Goal: Book appointment/travel/reservation

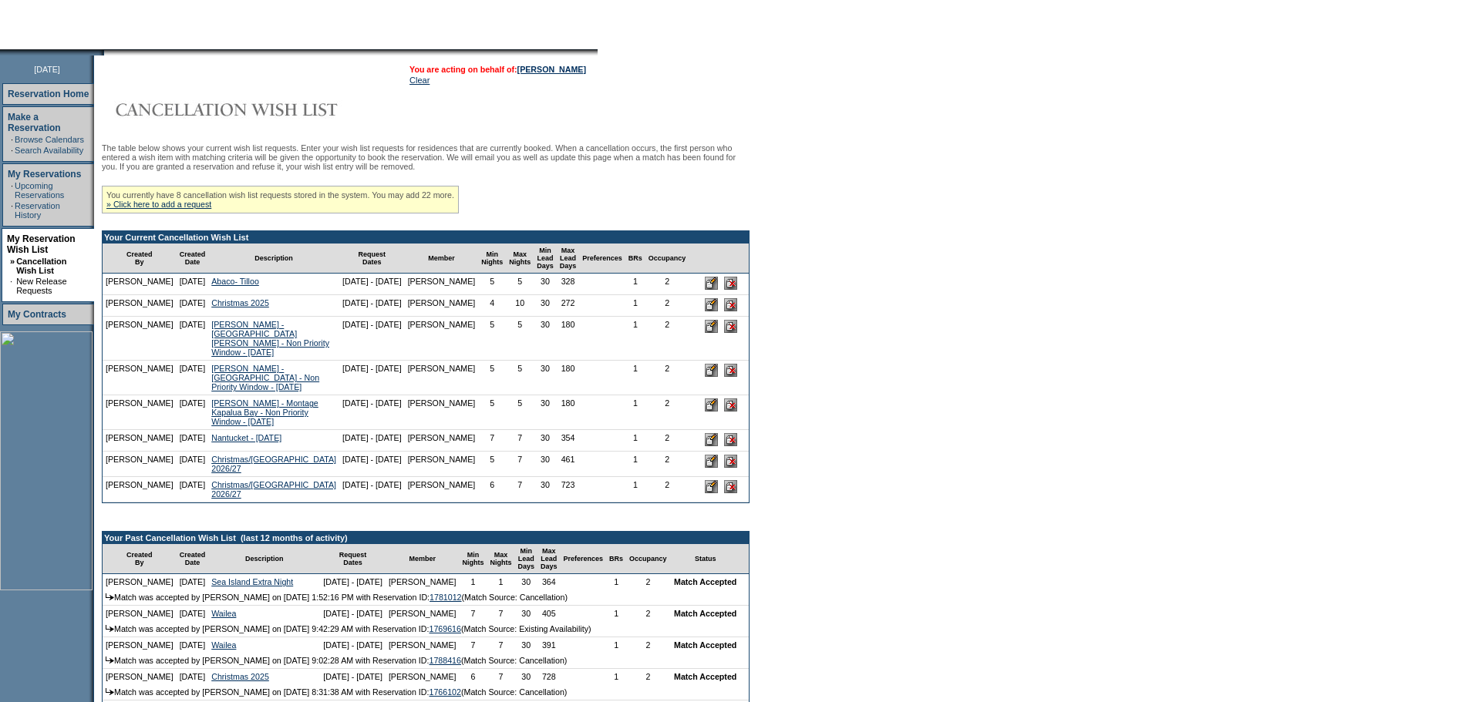
scroll to position [154, 0]
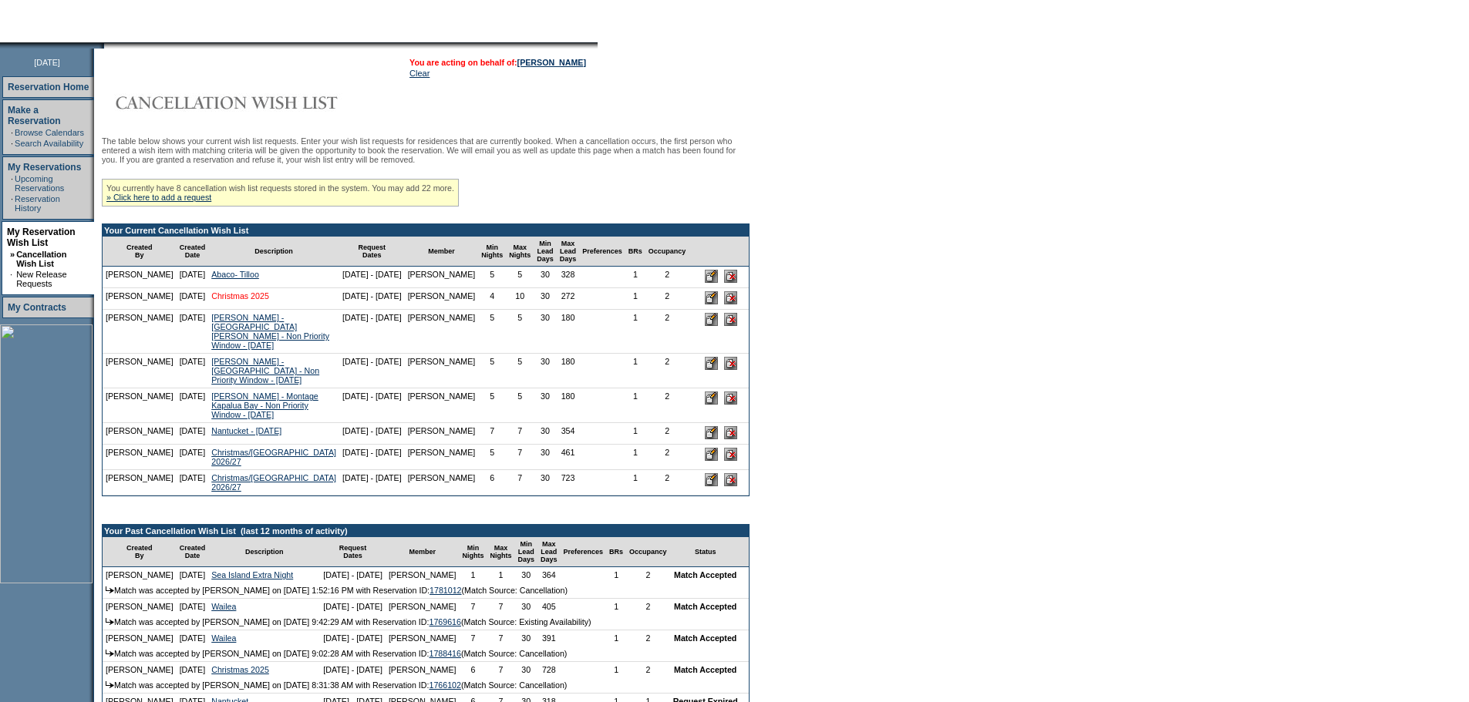
click at [237, 301] on link "Christmas 2025" at bounding box center [240, 295] width 58 height 9
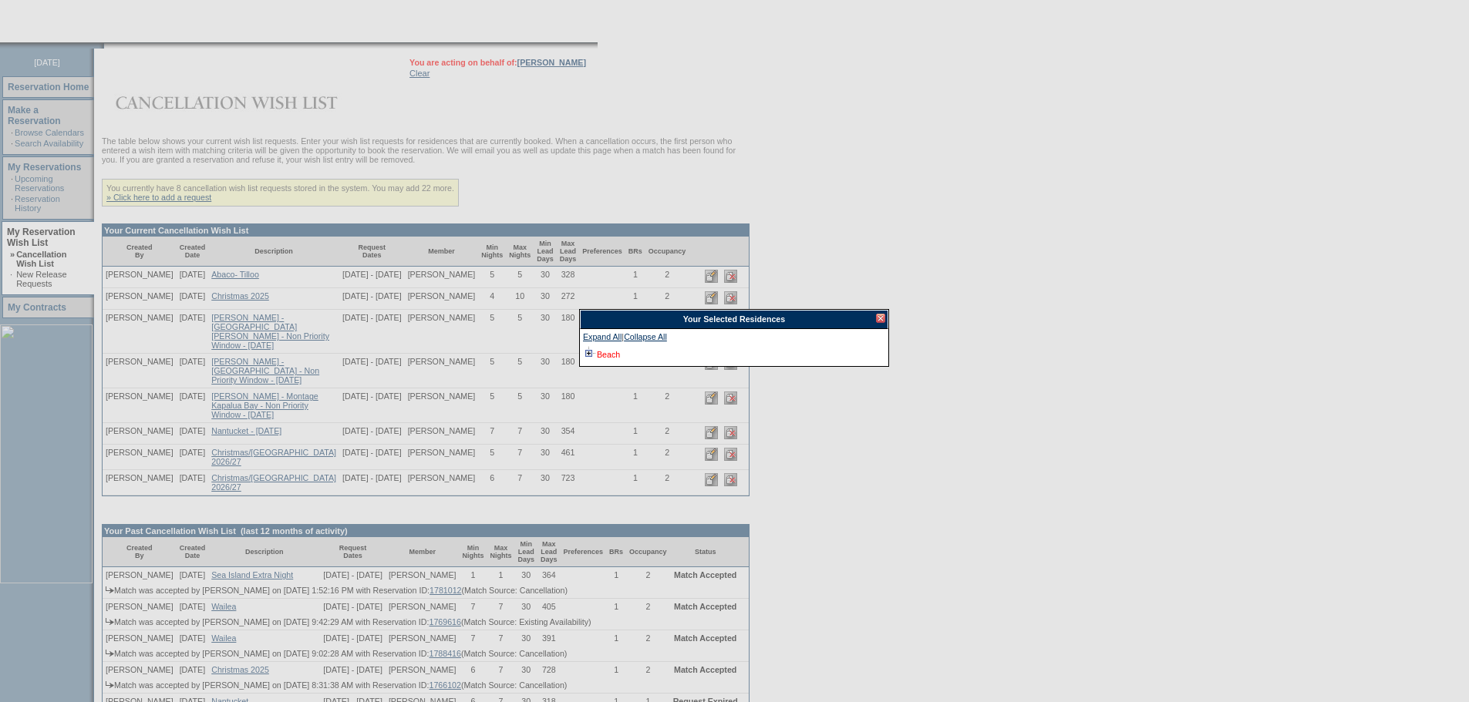
click at [611, 356] on link "Beach" at bounding box center [608, 354] width 23 height 9
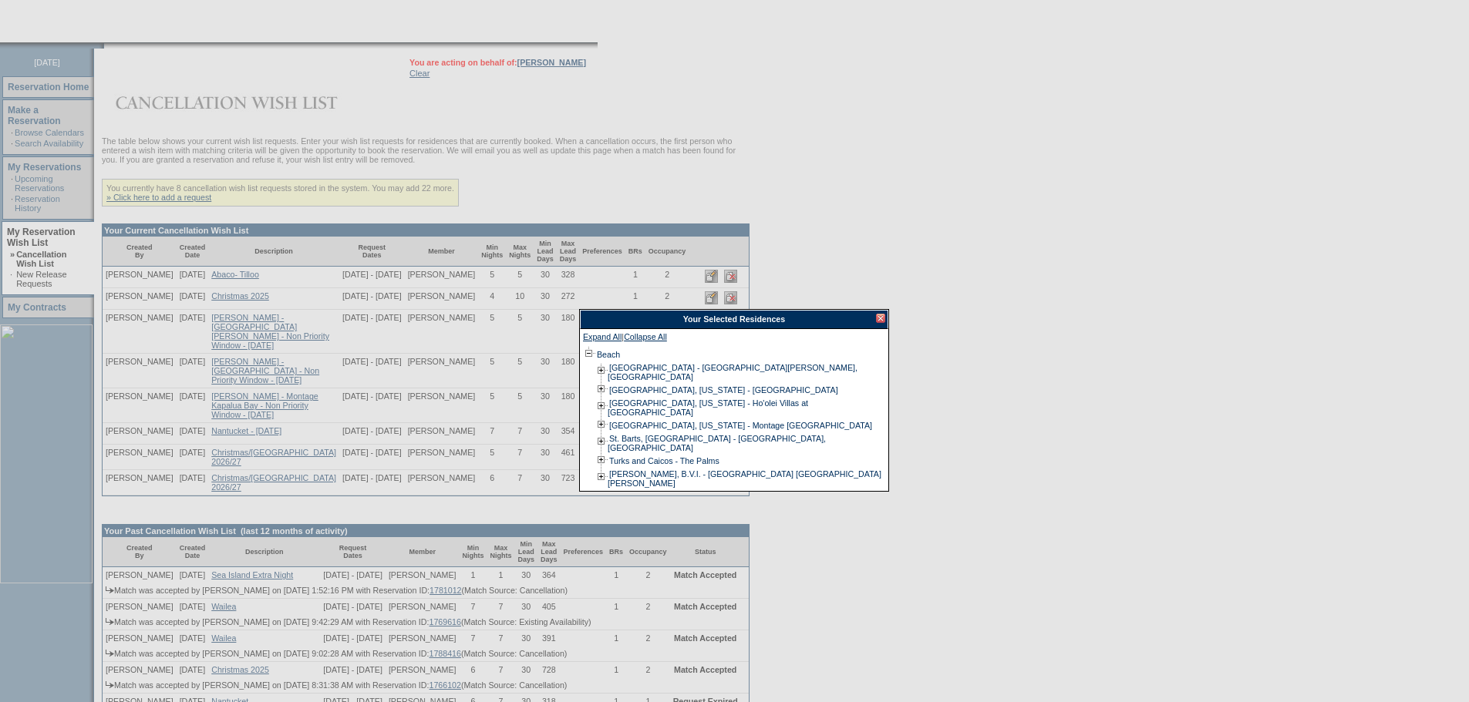
click at [878, 319] on div at bounding box center [880, 318] width 9 height 9
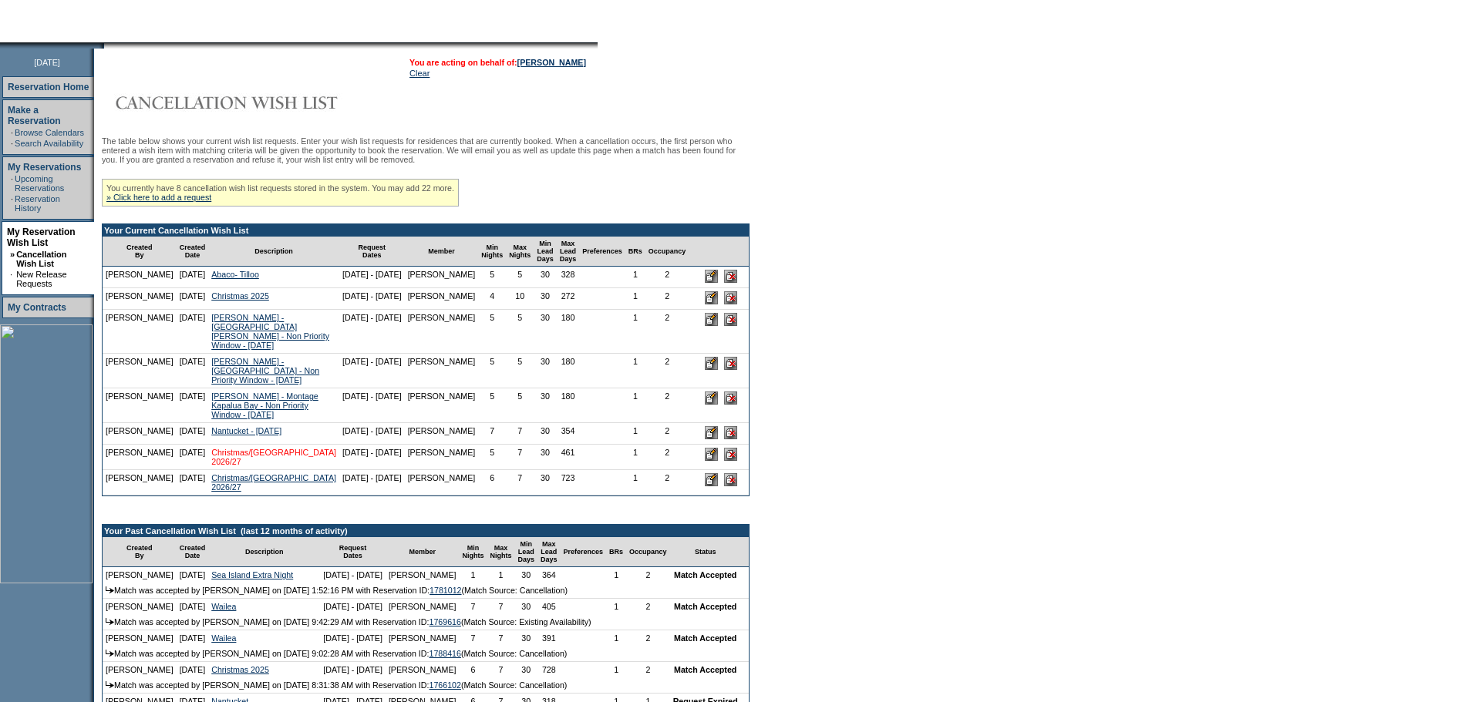
click at [244, 466] on link "Christmas/[GEOGRAPHIC_DATA] 2026/27" at bounding box center [273, 457] width 125 height 19
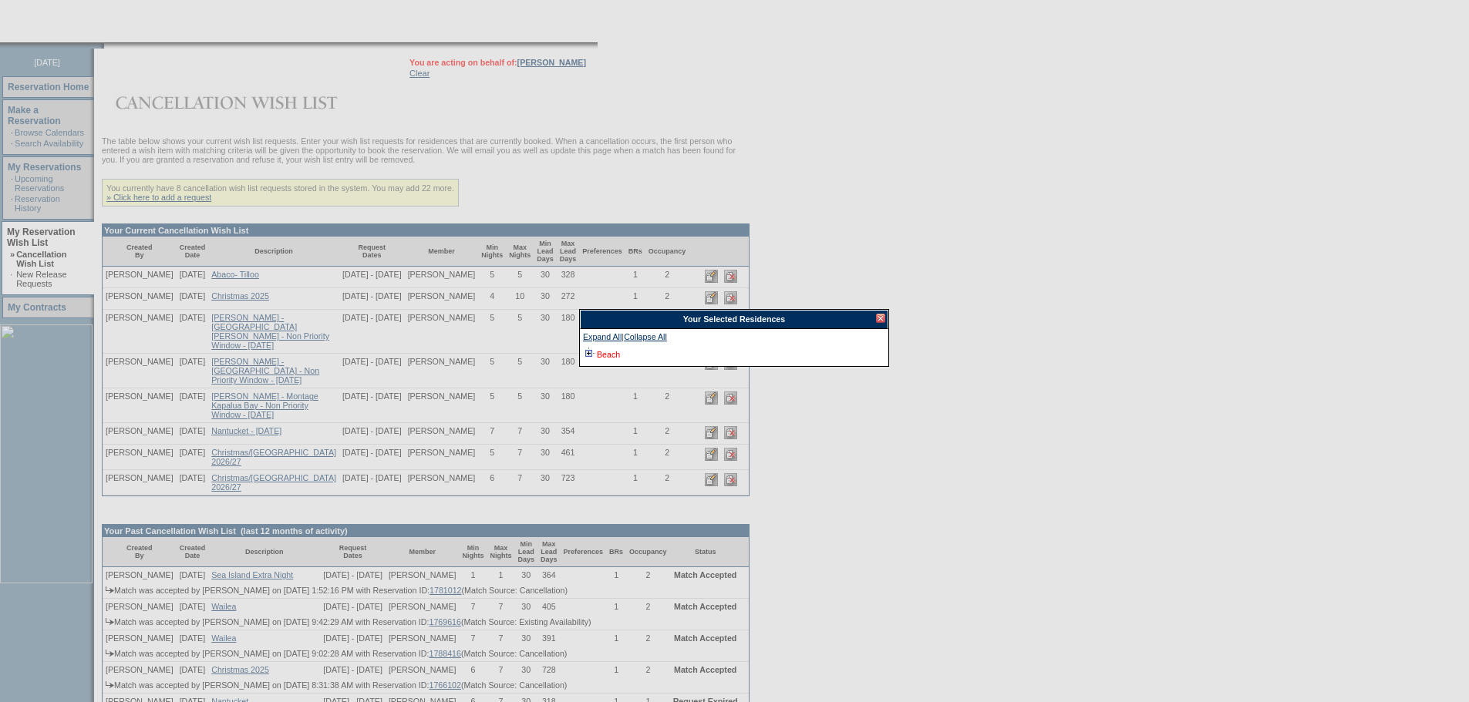
click at [602, 356] on link "Beach" at bounding box center [608, 354] width 23 height 9
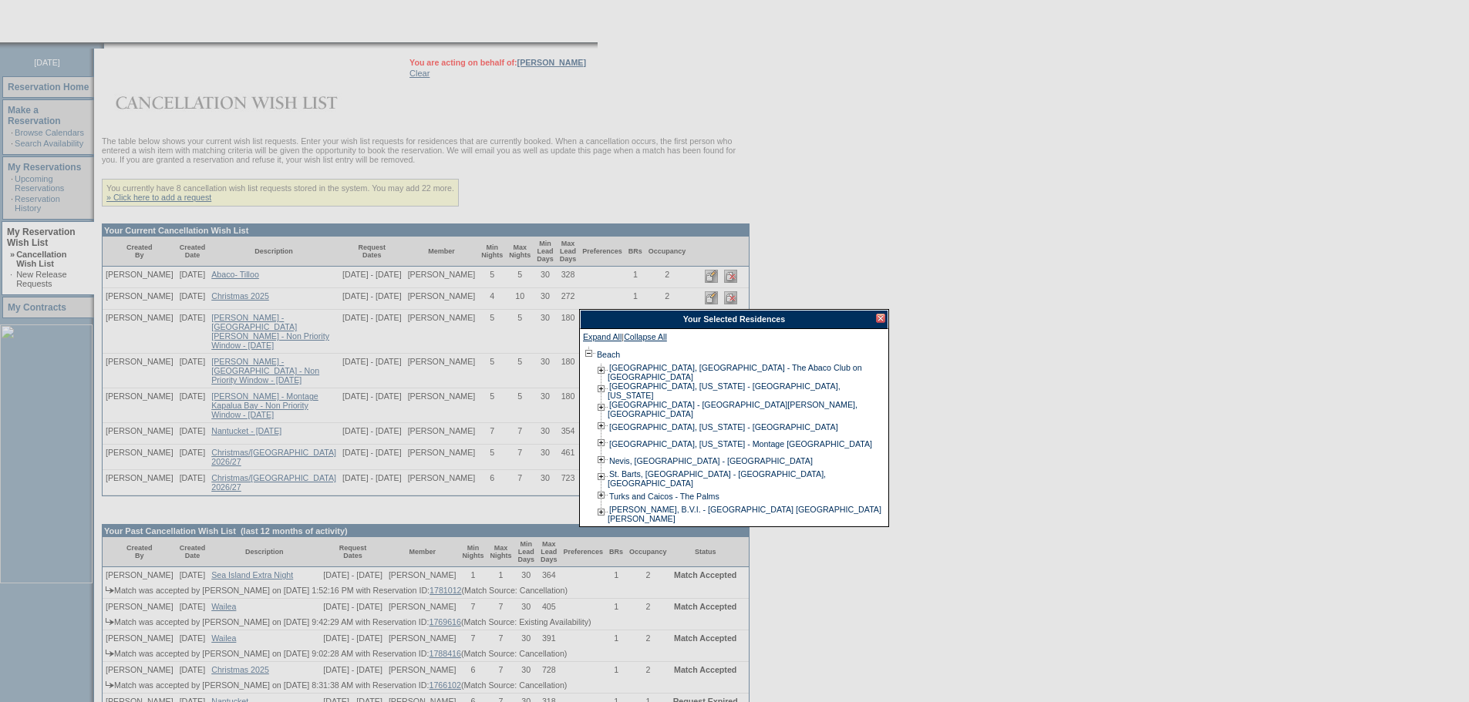
click at [883, 320] on div at bounding box center [880, 318] width 9 height 9
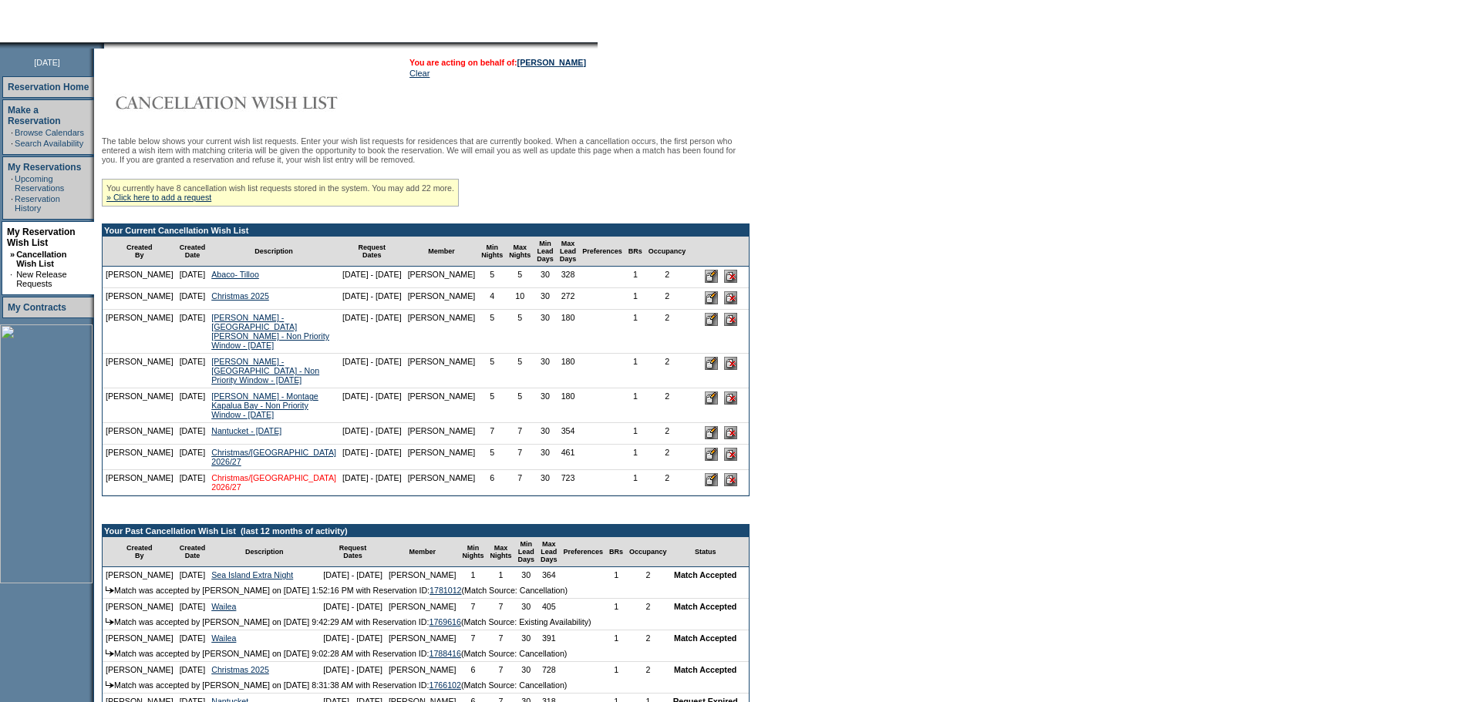
click at [219, 492] on link "Christmas/[GEOGRAPHIC_DATA] 2026/27" at bounding box center [273, 482] width 125 height 19
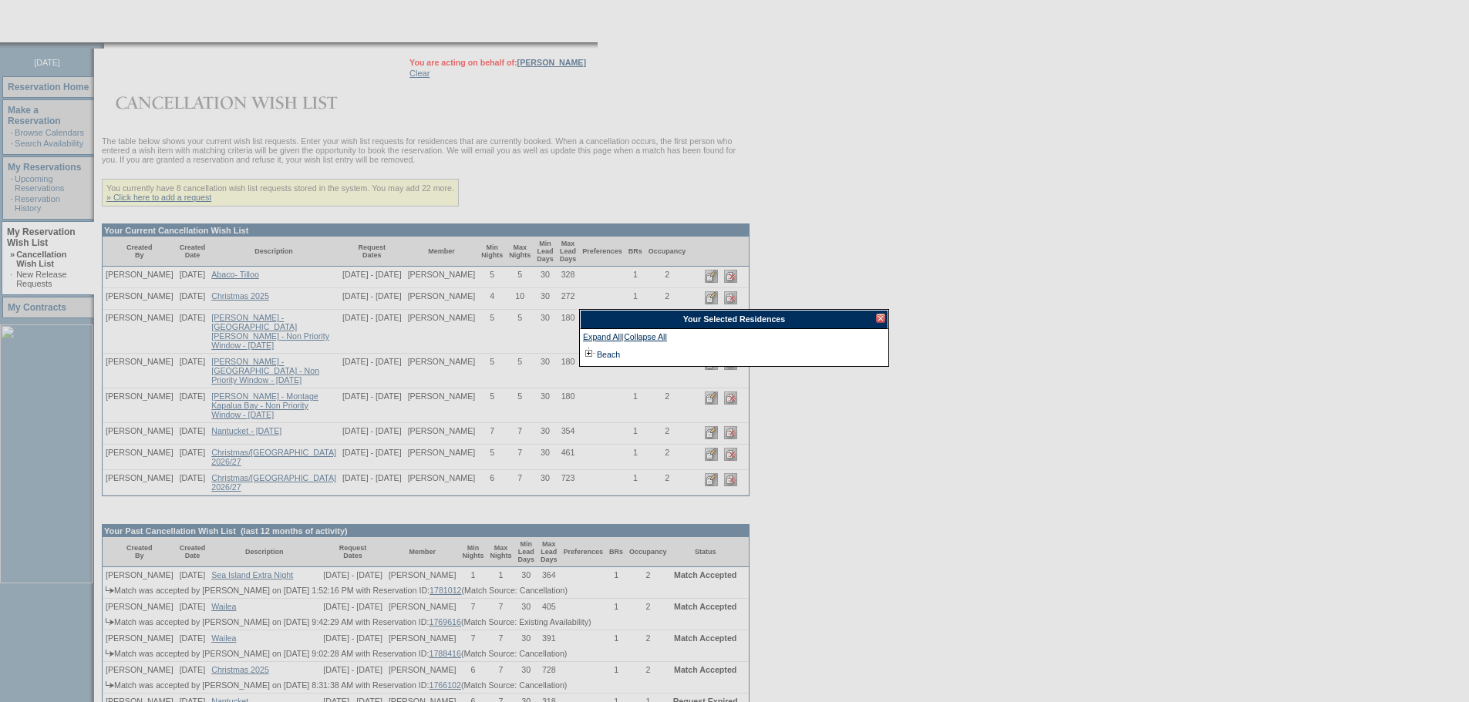
click at [613, 360] on td "Beach" at bounding box center [607, 354] width 25 height 17
click at [612, 357] on link "Beach" at bounding box center [608, 354] width 23 height 9
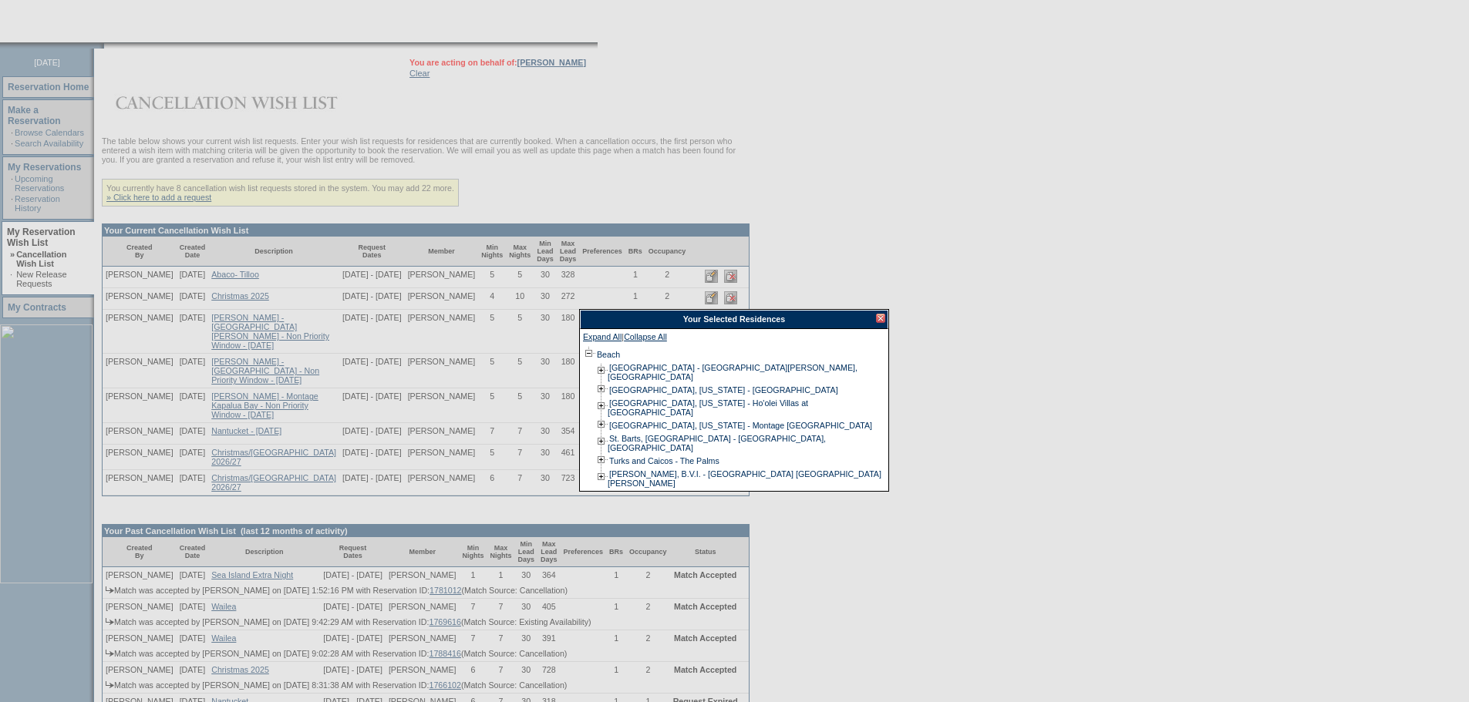
click at [882, 319] on div at bounding box center [880, 318] width 9 height 9
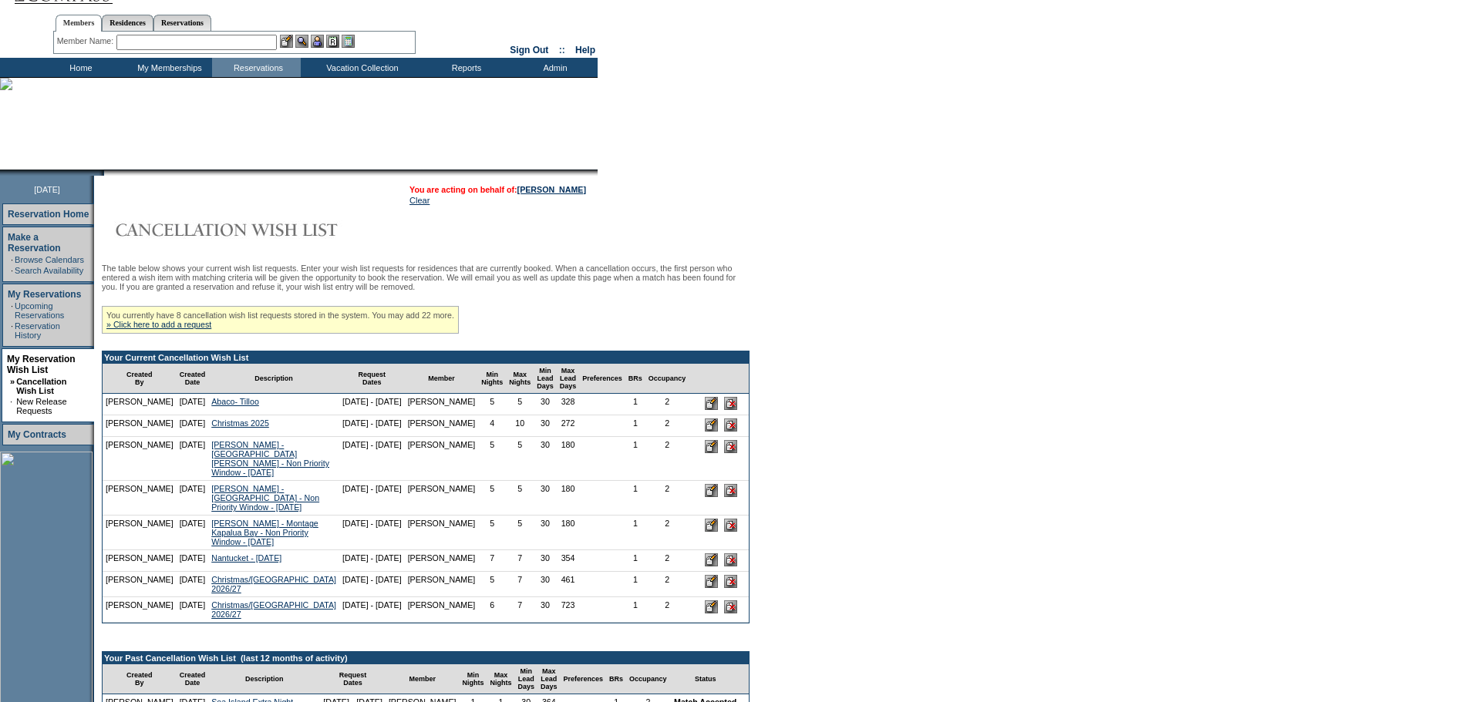
scroll to position [0, 0]
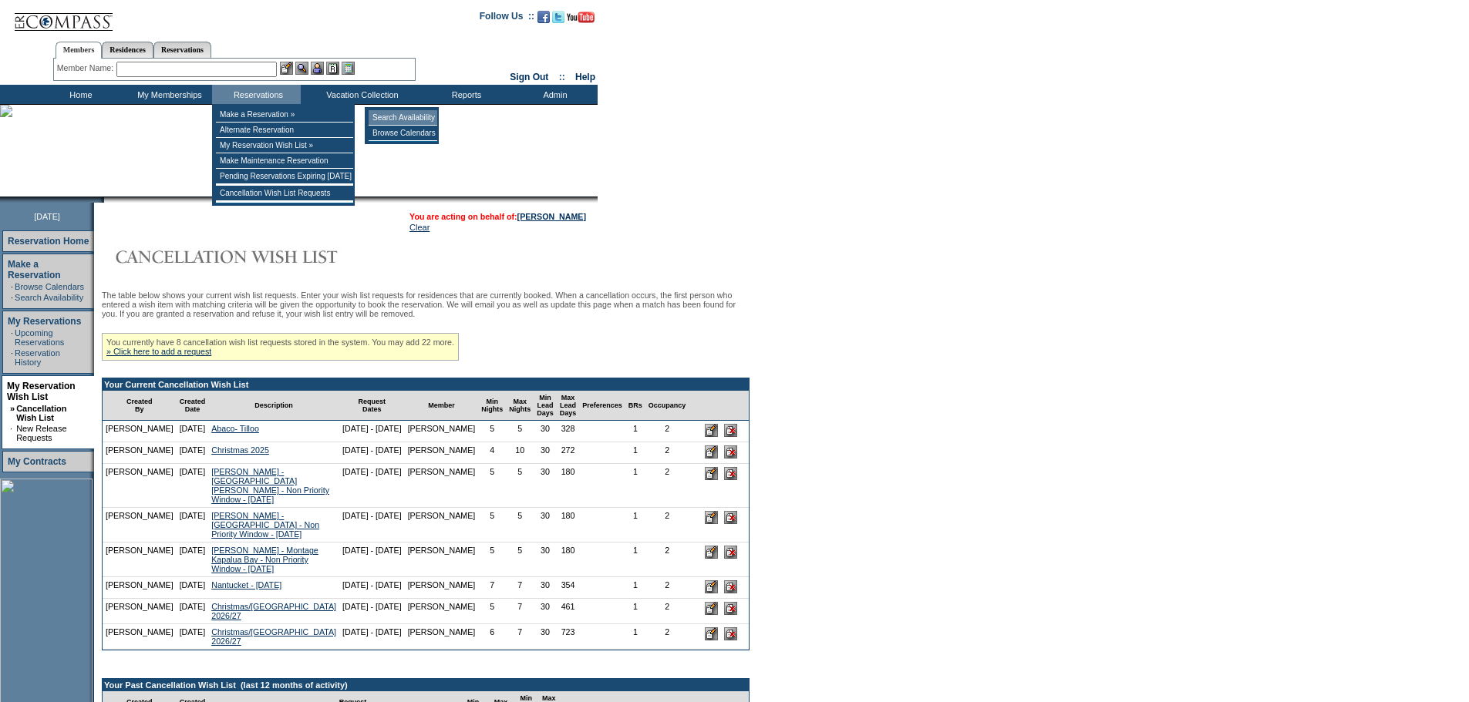
click at [409, 116] on td "Search Availability" at bounding box center [402, 117] width 69 height 15
click at [392, 113] on td "Search Availability" at bounding box center [402, 117] width 69 height 15
